Goal: Transaction & Acquisition: Purchase product/service

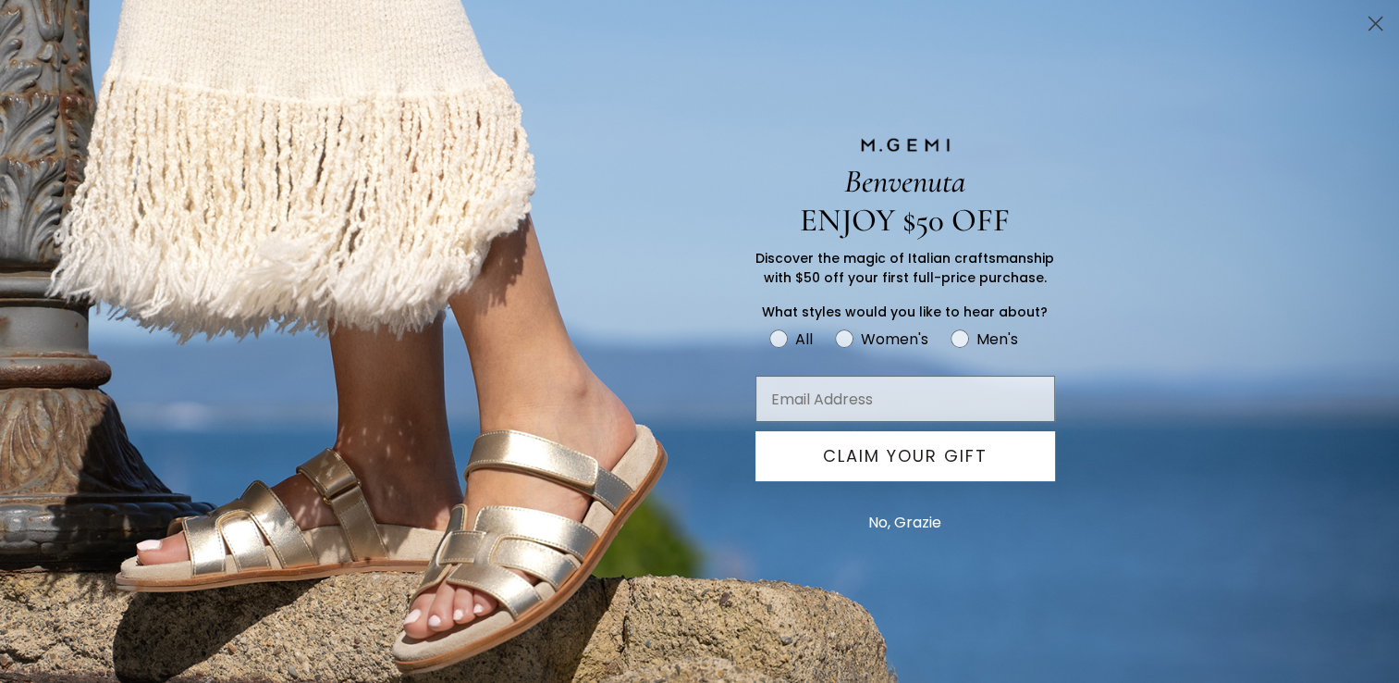
click at [905, 530] on button "No, Grazie" at bounding box center [905, 522] width 92 height 46
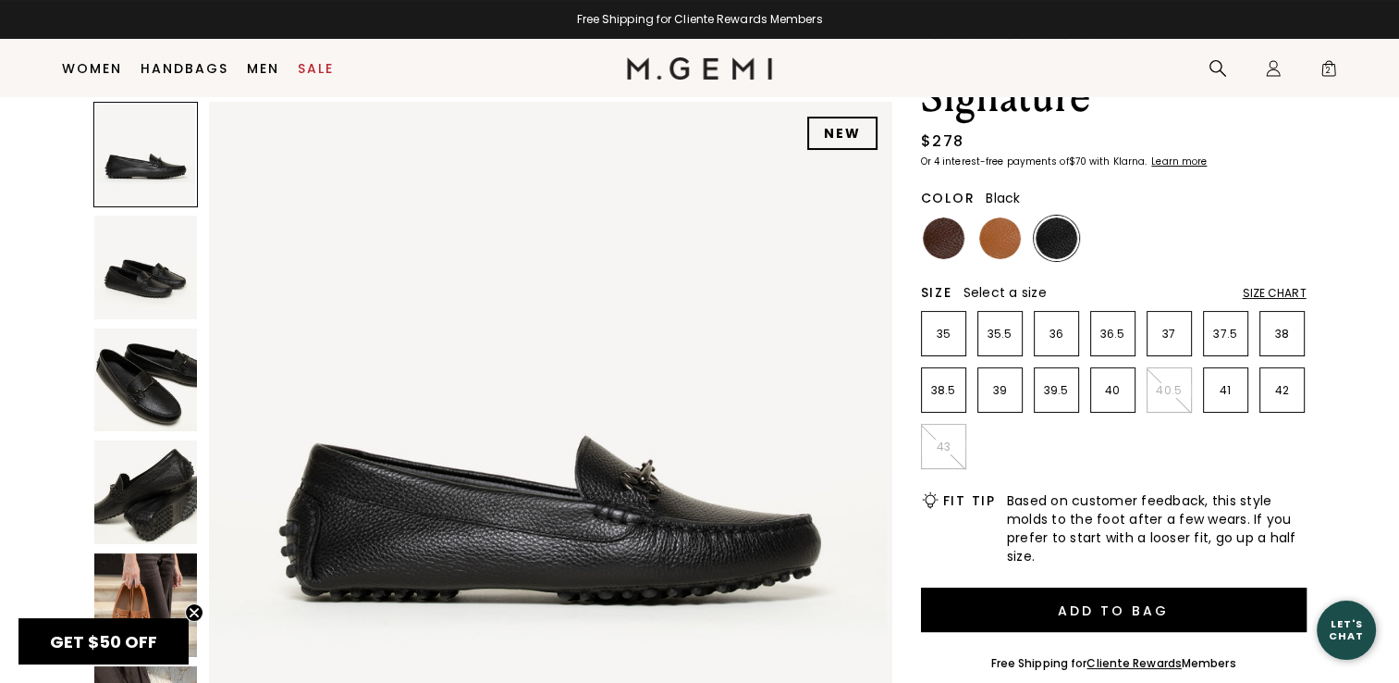
scroll to position [145, 0]
click at [167, 265] on img at bounding box center [146, 267] width 104 height 104
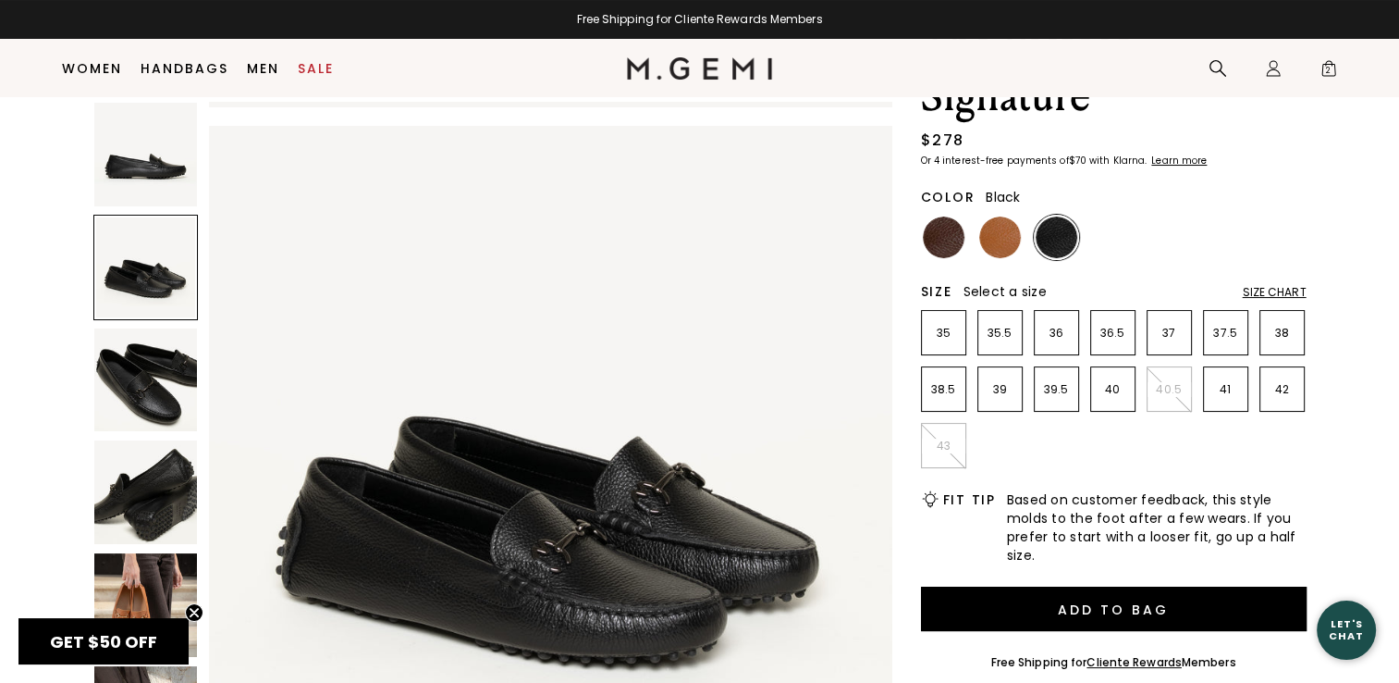
scroll to position [687, 0]
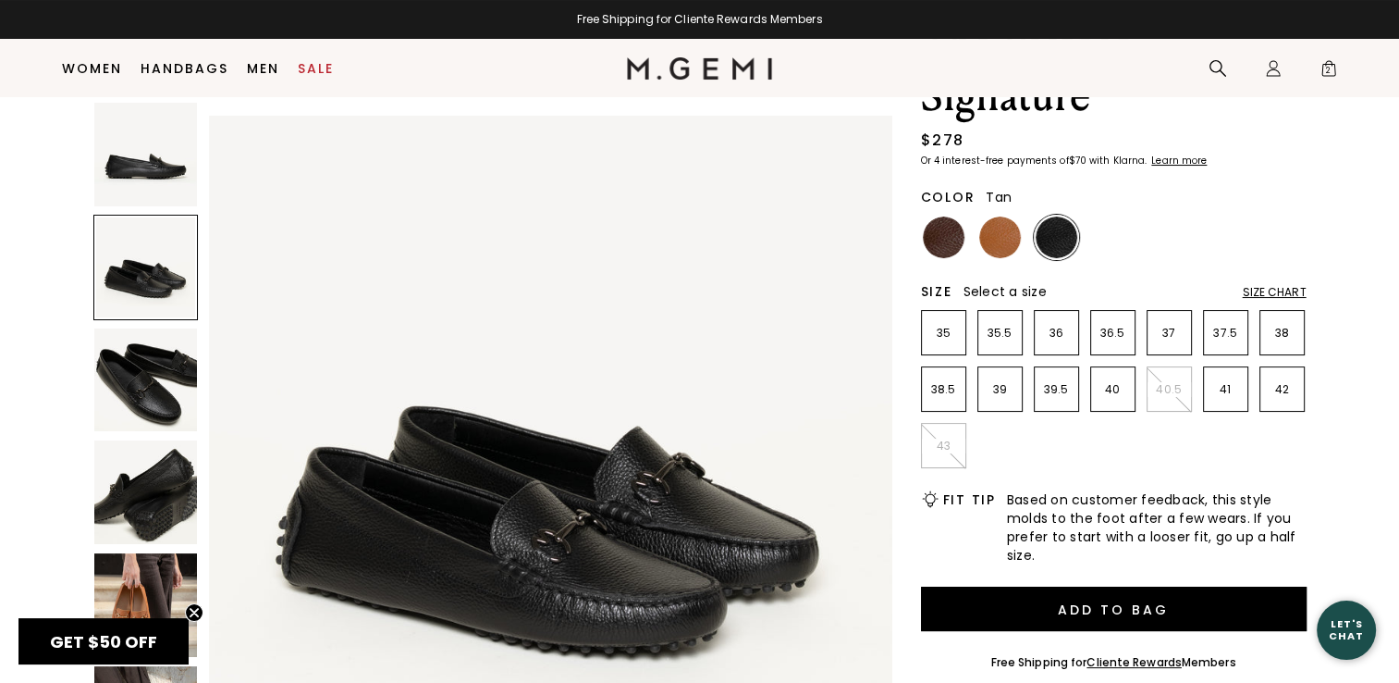
click at [1012, 235] on img at bounding box center [1000, 237] width 42 height 42
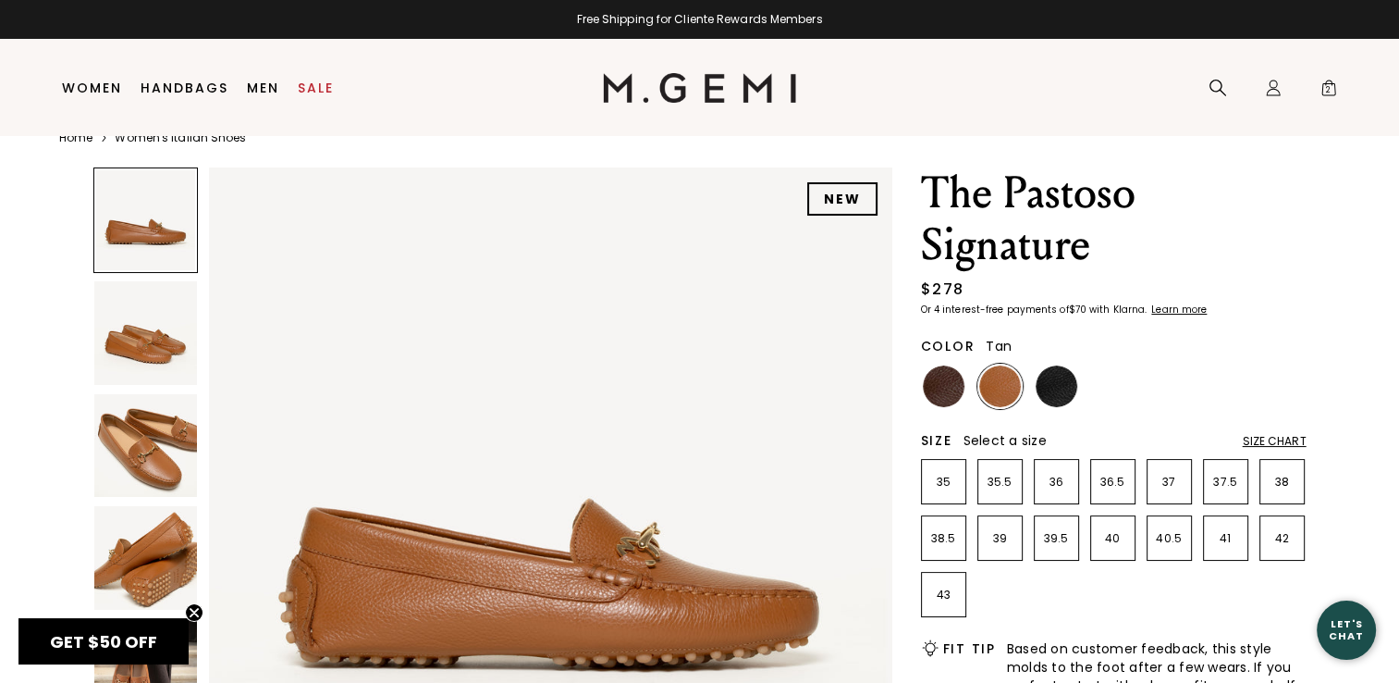
scroll to position [39, 0]
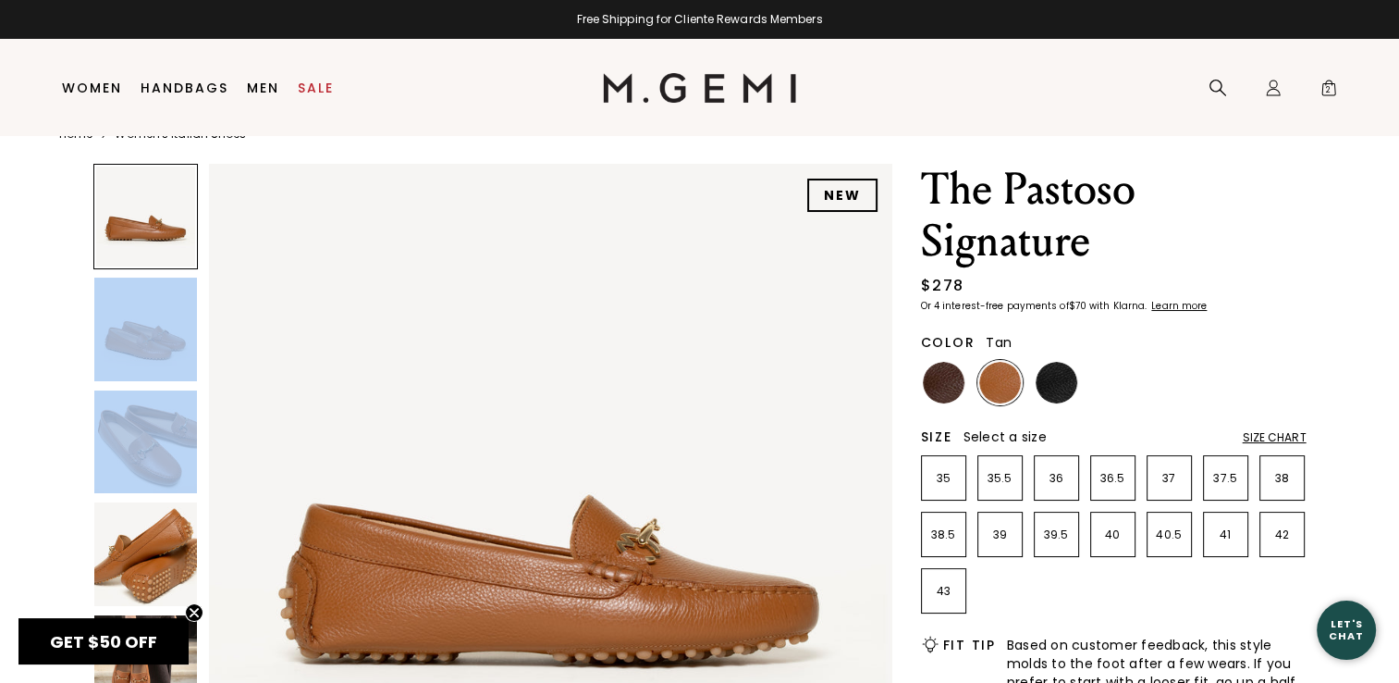
drag, startPoint x: 165, startPoint y: 496, endPoint x: 190, endPoint y: 313, distance: 184.8
click at [190, 313] on div at bounding box center [145, 505] width 105 height 683
click at [166, 555] on img at bounding box center [146, 554] width 104 height 104
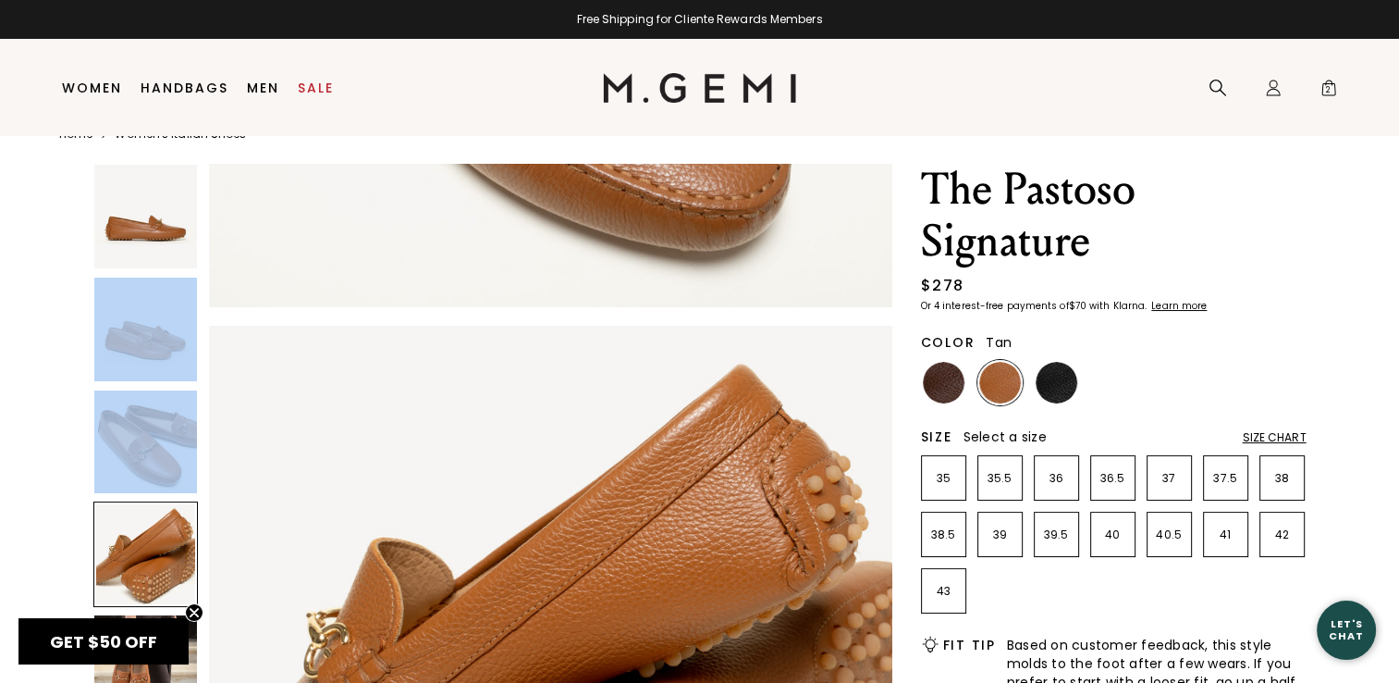
scroll to position [2061, 0]
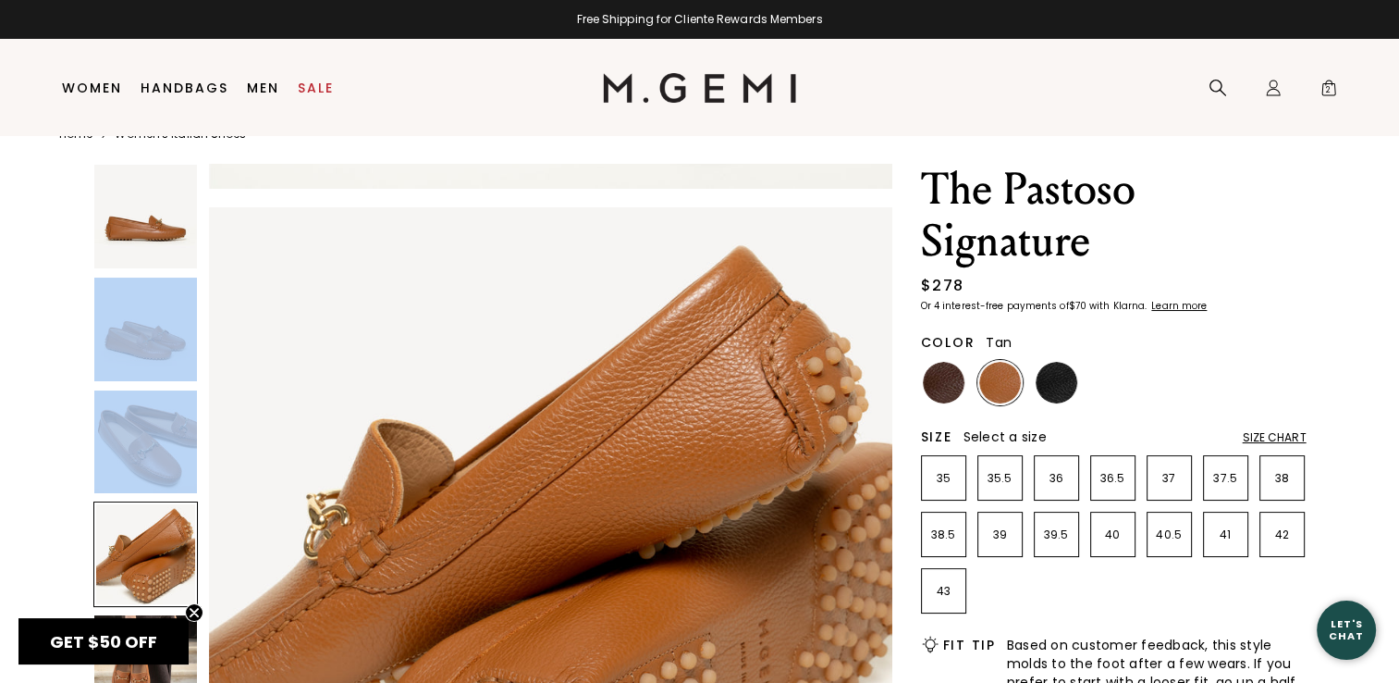
click at [180, 671] on img at bounding box center [146, 667] width 104 height 104
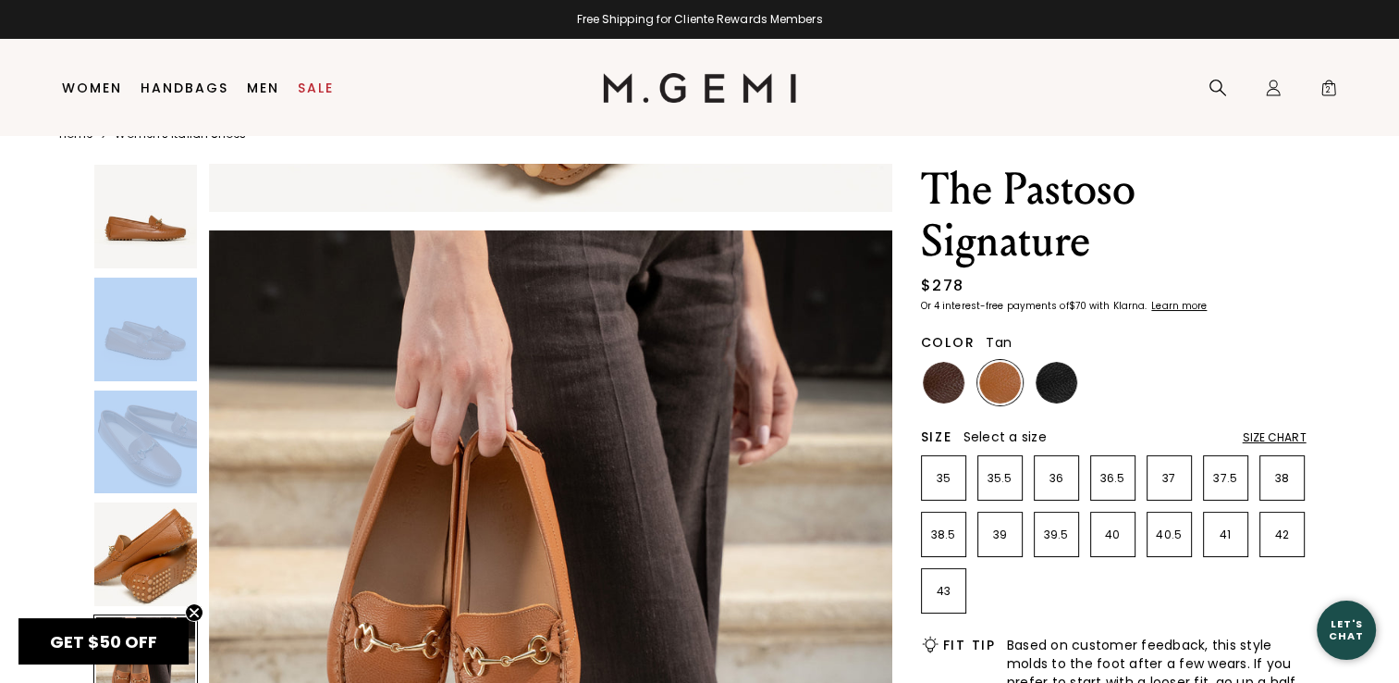
scroll to position [2749, 0]
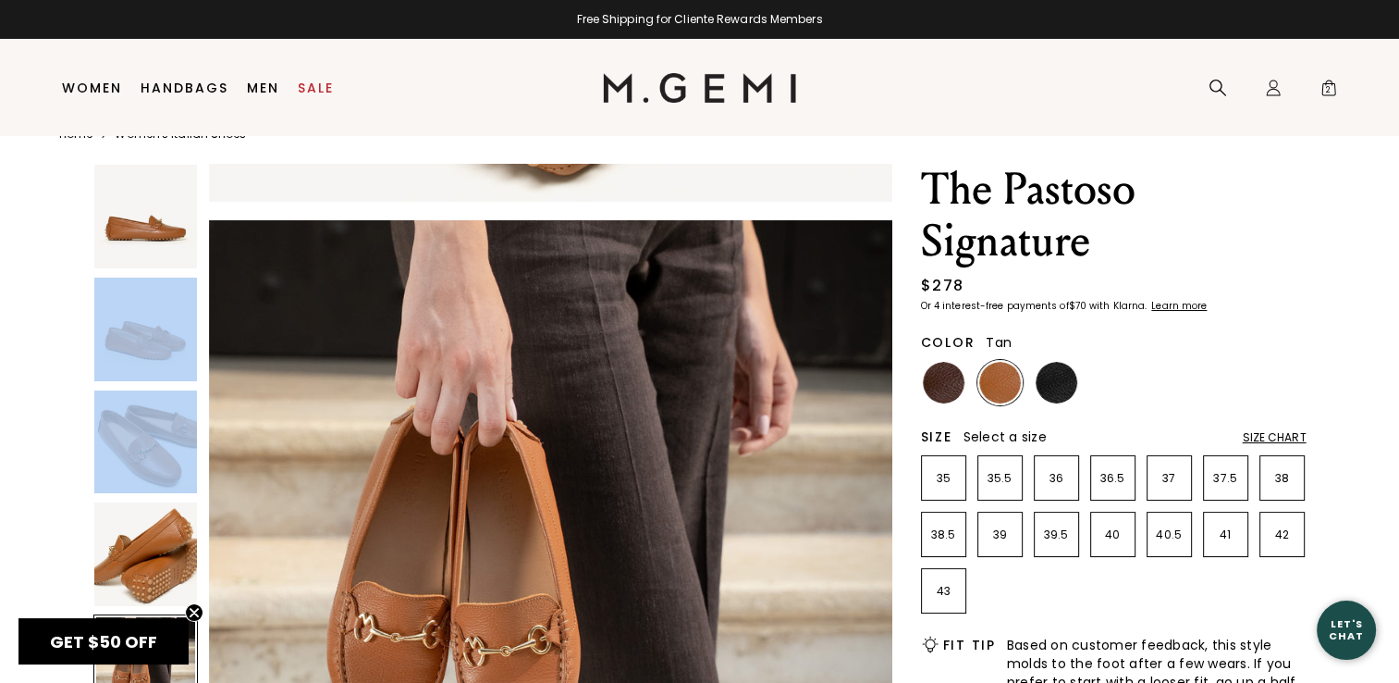
click at [197, 612] on circle "Close teaser" at bounding box center [195, 613] width 18 height 18
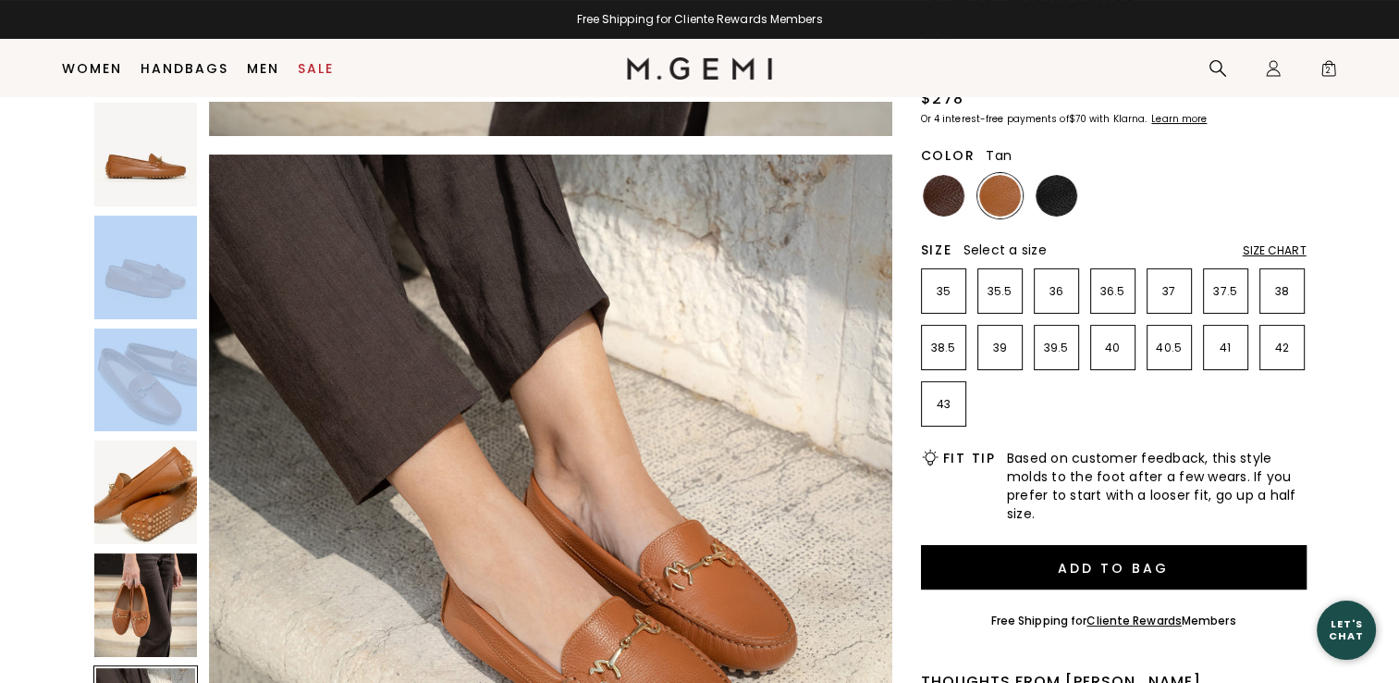
scroll to position [185, 0]
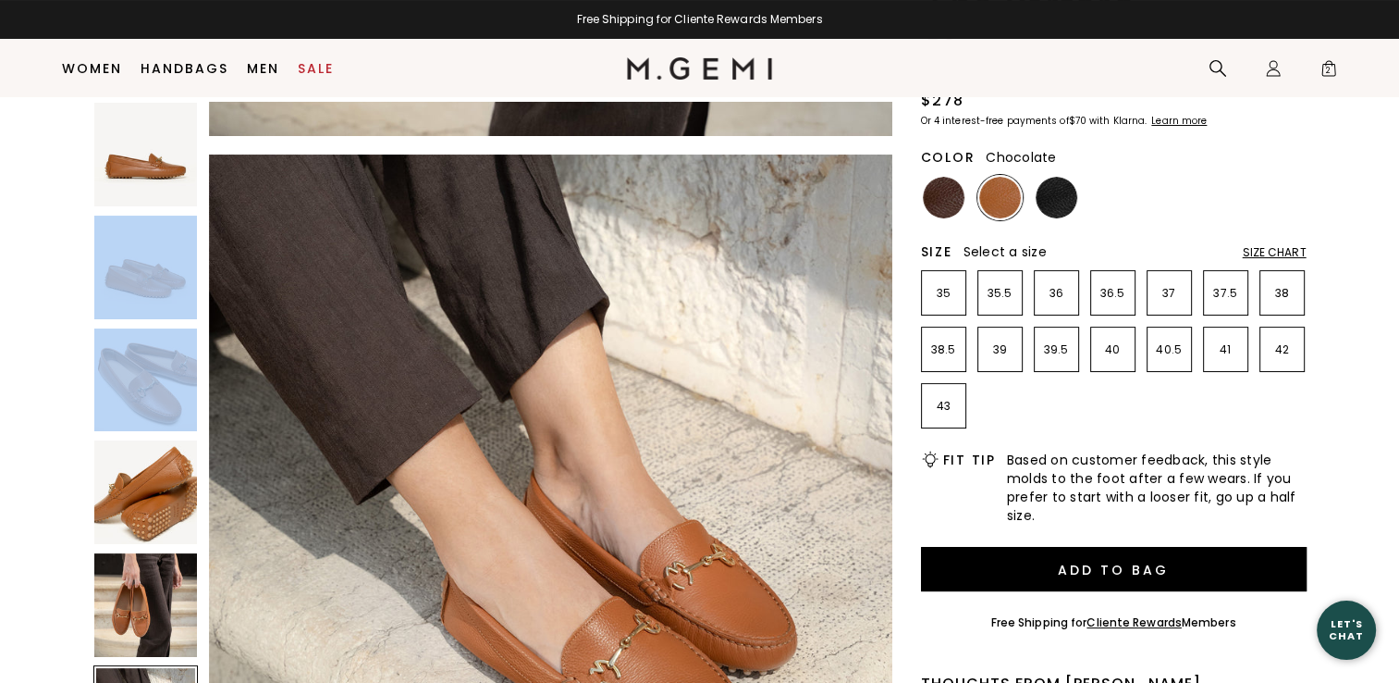
click at [940, 189] on img at bounding box center [944, 198] width 42 height 42
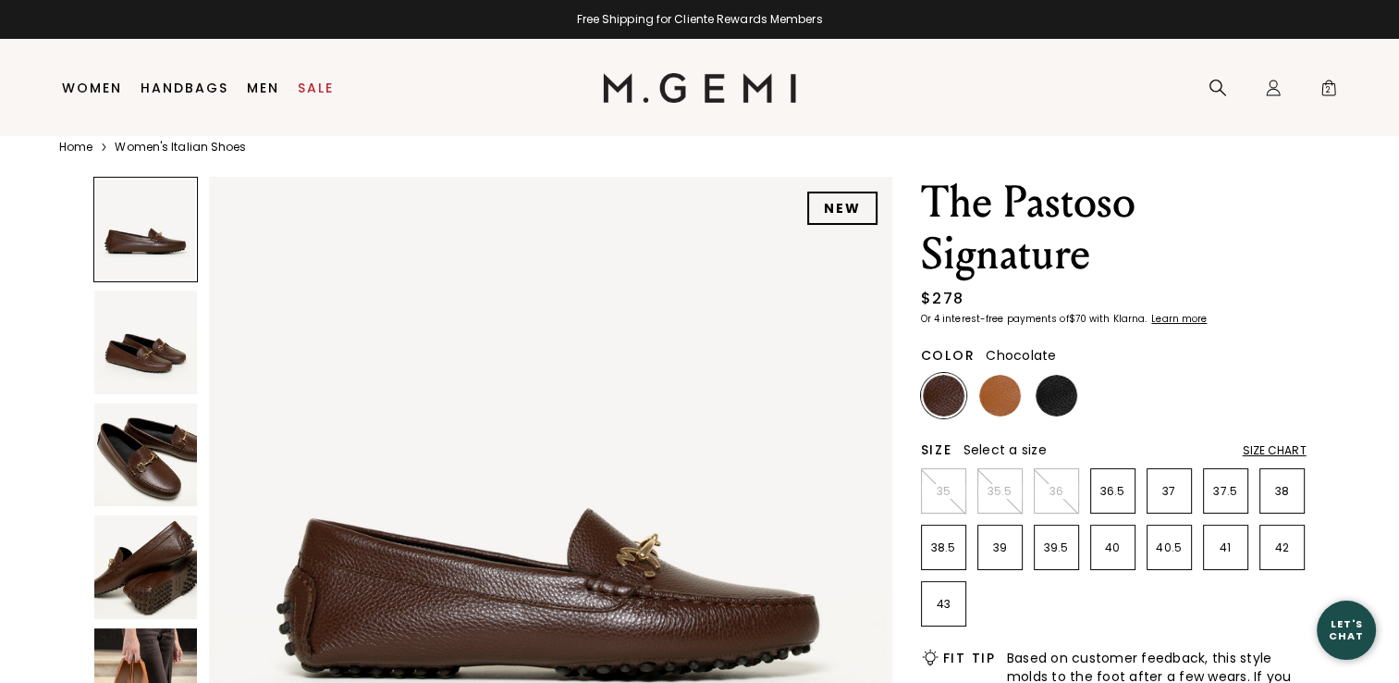
scroll to position [39, 0]
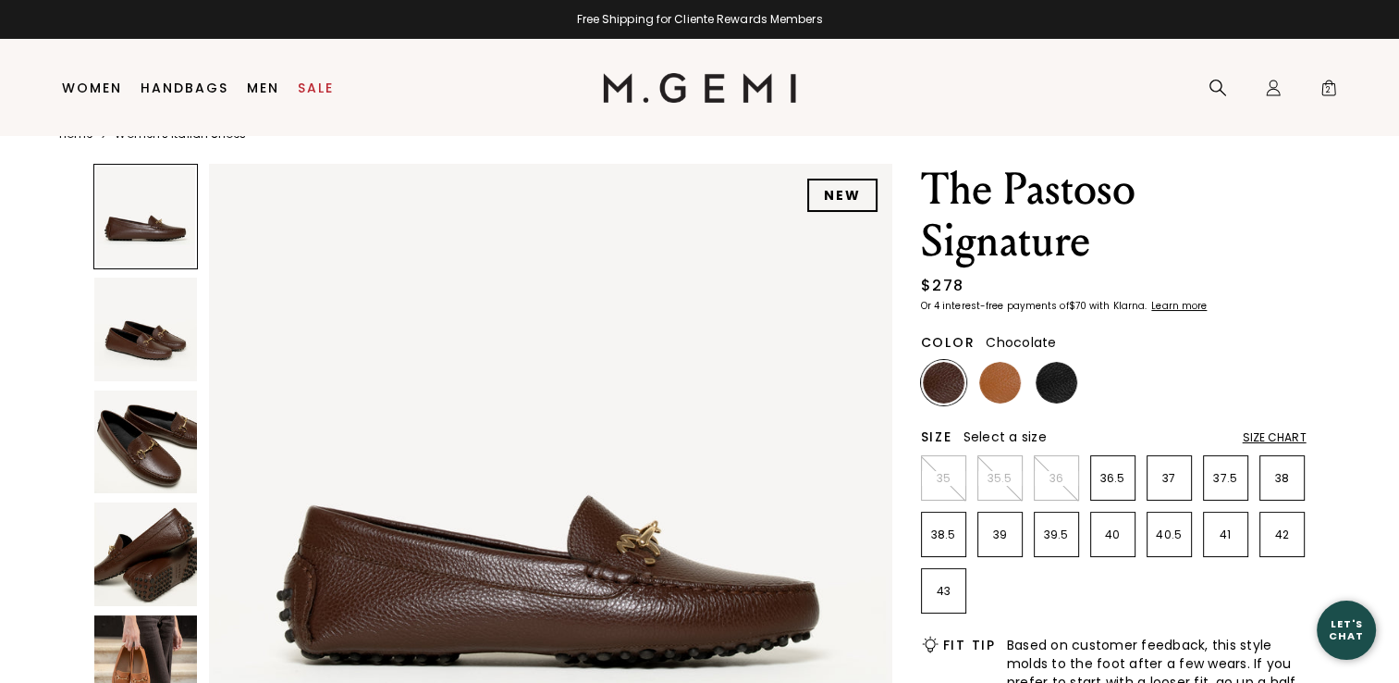
click at [159, 631] on img at bounding box center [146, 667] width 104 height 104
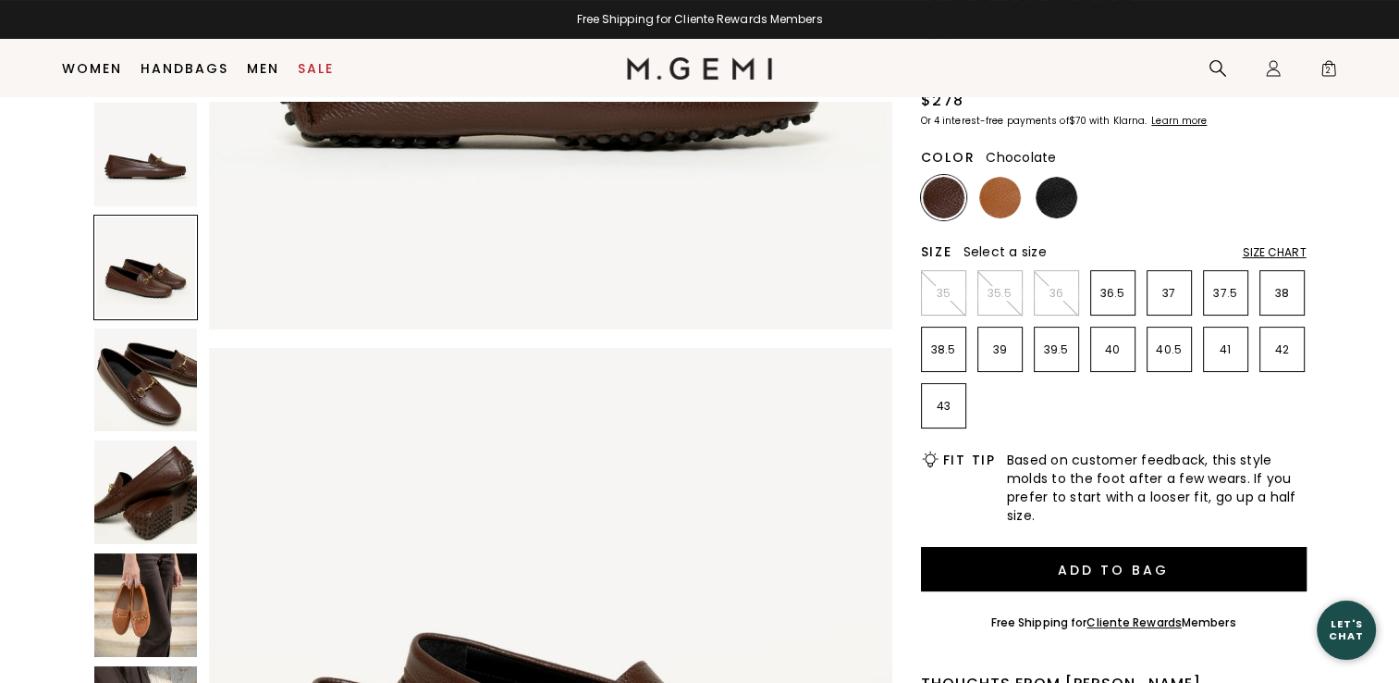
scroll to position [309, 0]
